Goal: Find specific page/section: Find specific page/section

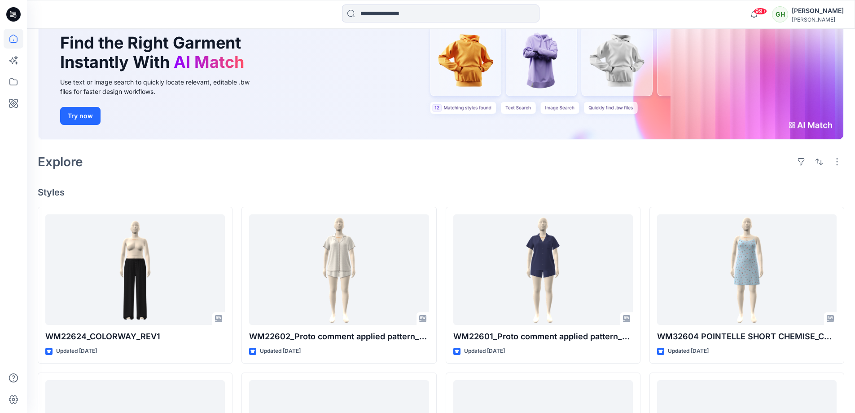
scroll to position [224, 0]
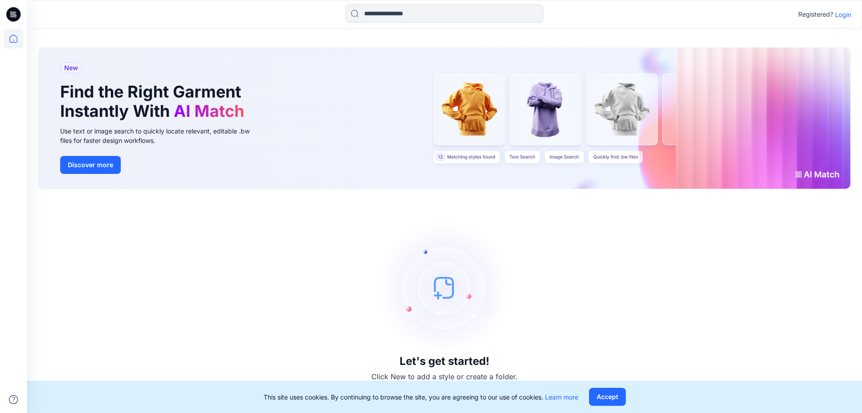
drag, startPoint x: 609, startPoint y: 392, endPoint x: 654, endPoint y: 337, distance: 71.4
click at [610, 392] on button "Accept" at bounding box center [607, 396] width 37 height 18
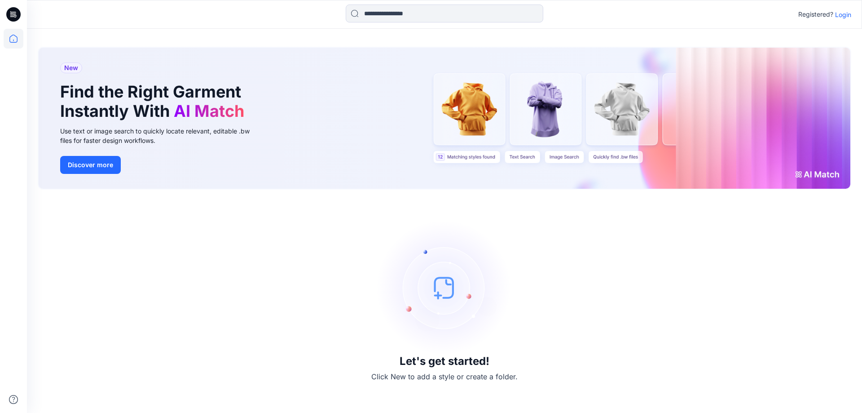
click at [838, 10] on p "Login" at bounding box center [843, 14] width 16 height 9
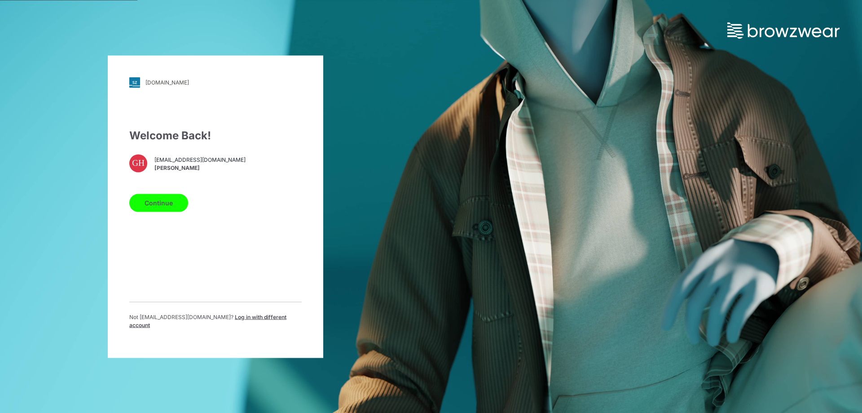
click at [163, 211] on button "Continue" at bounding box center [158, 202] width 59 height 18
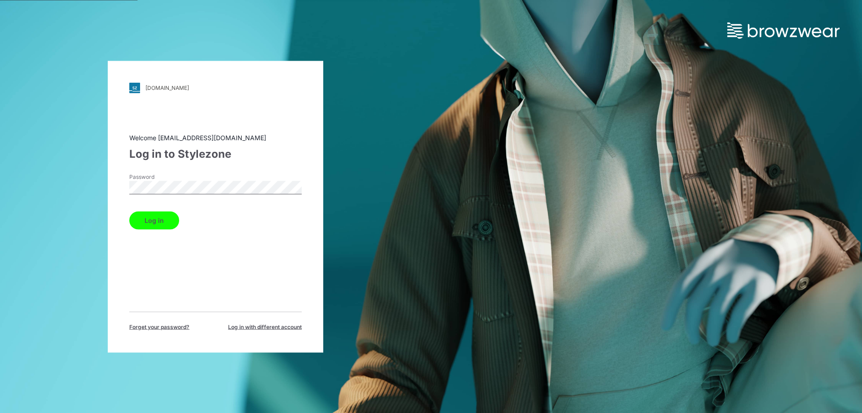
click at [145, 214] on button "Log in" at bounding box center [154, 220] width 50 height 18
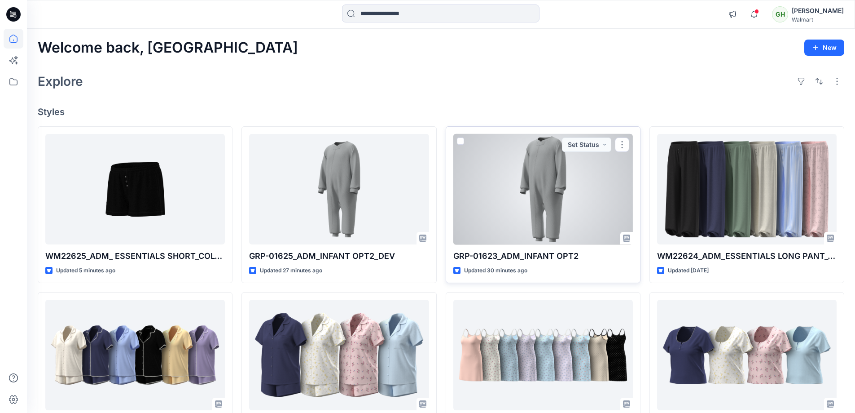
click at [577, 198] on div at bounding box center [543, 189] width 180 height 111
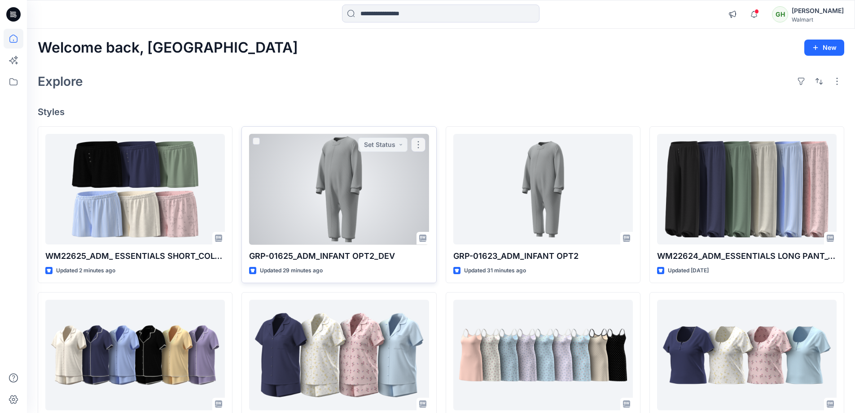
click at [341, 201] on div at bounding box center [339, 189] width 180 height 111
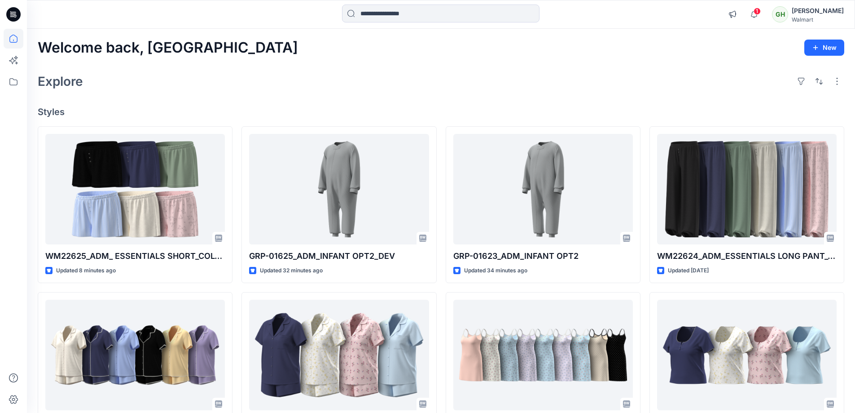
click at [226, 77] on div "Explore" at bounding box center [441, 81] width 807 height 22
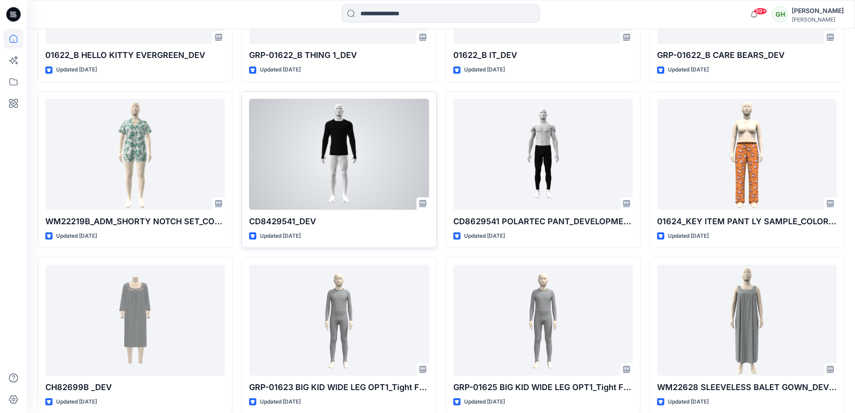
scroll to position [1398, 0]
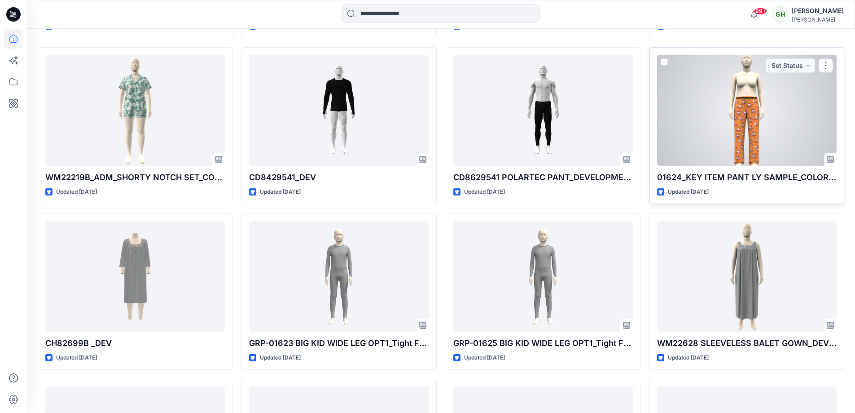
click at [711, 79] on div at bounding box center [747, 110] width 180 height 111
